Goal: Navigation & Orientation: Find specific page/section

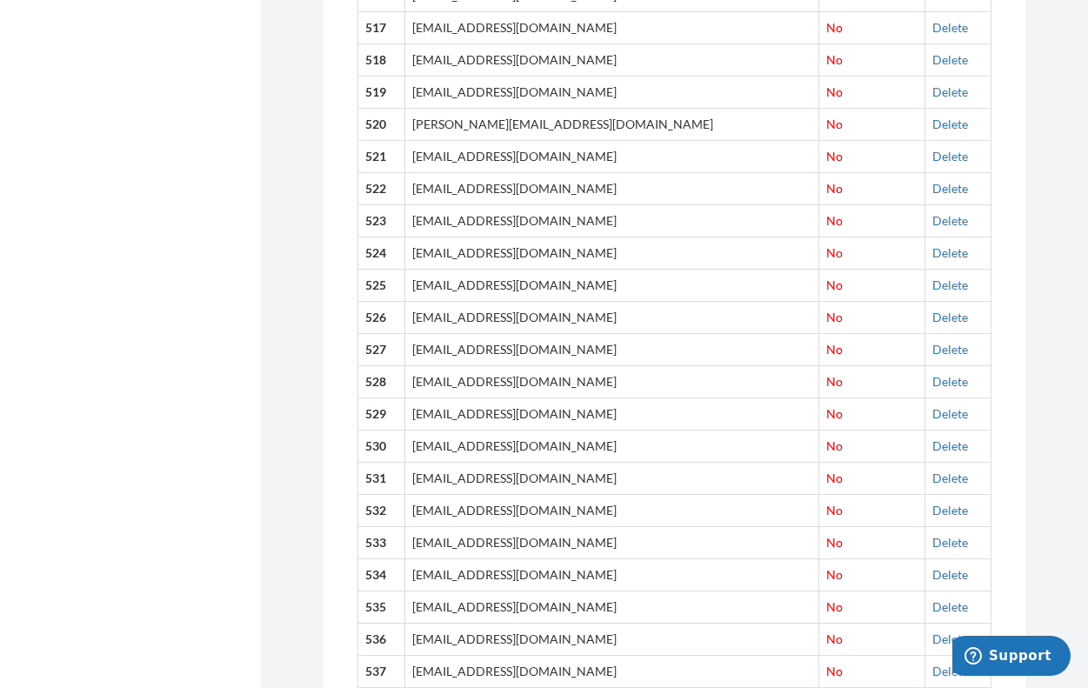
scroll to position [17282, 0]
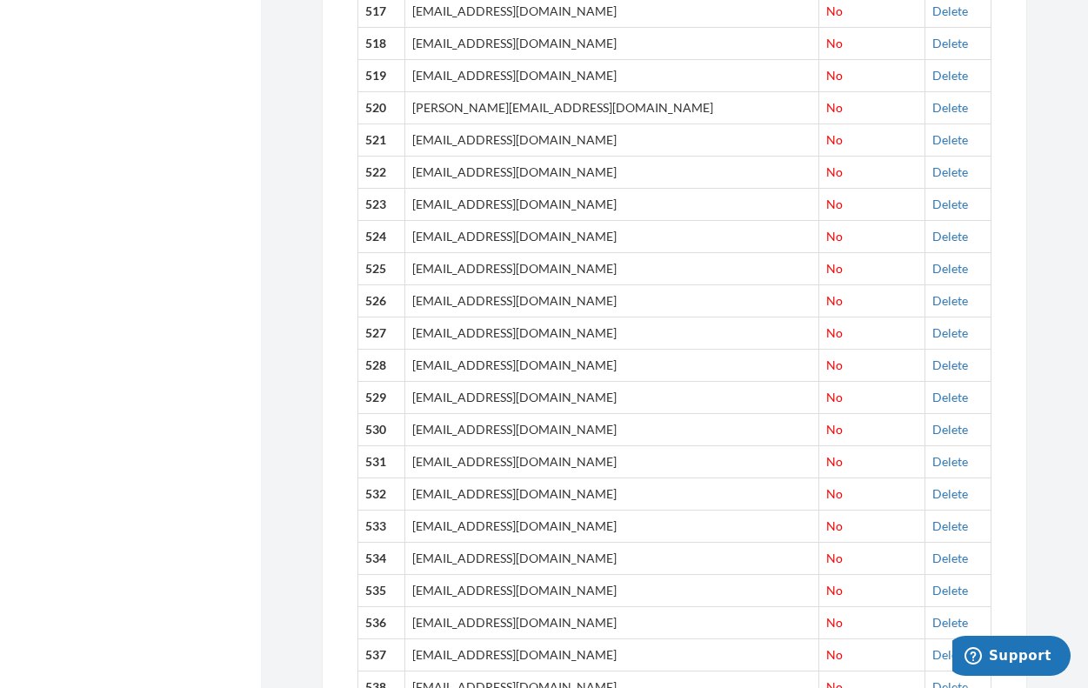
click at [981, 657] on icon "Support" at bounding box center [972, 655] width 17 height 17
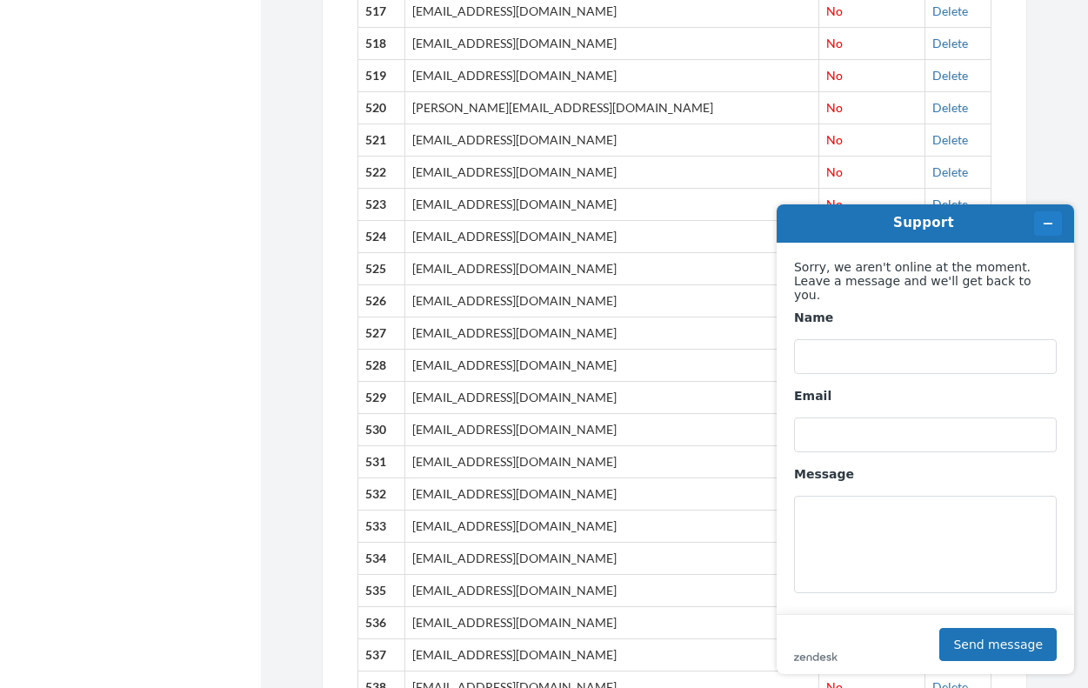
click at [1043, 222] on icon "Minimize widget" at bounding box center [1047, 223] width 12 height 12
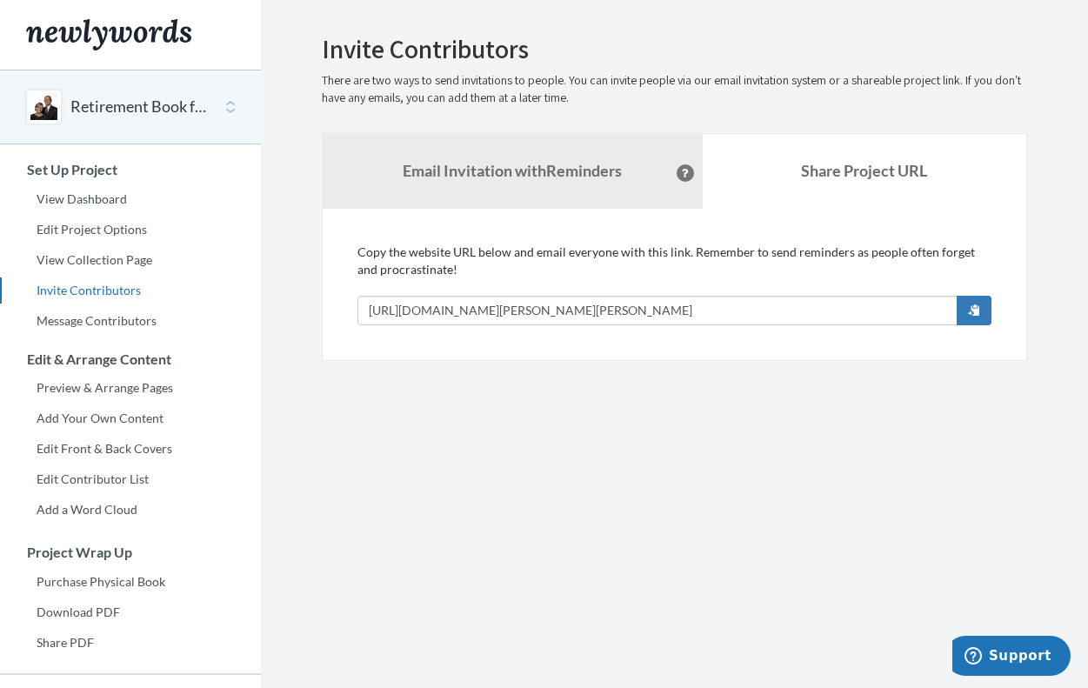
click at [71, 286] on link "Invite Contributors" at bounding box center [130, 290] width 261 height 26
click at [61, 257] on link "View Collection Page" at bounding box center [130, 260] width 261 height 26
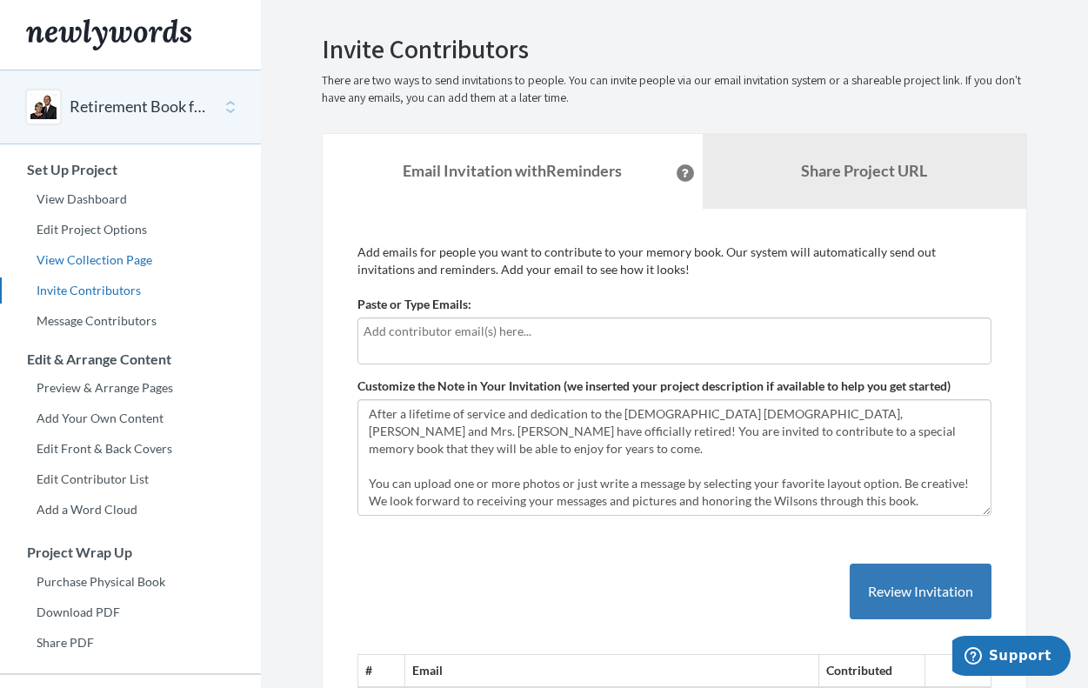
click at [83, 263] on link "View Collection Page" at bounding box center [130, 260] width 261 height 26
